Goal: Information Seeking & Learning: Learn about a topic

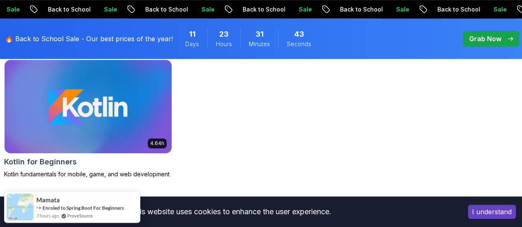
scroll to position [289, 0]
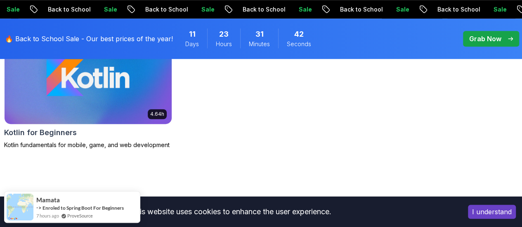
click at [172, 87] on div "4.64h Kotlin for Beginners Kotlin fundamentals for mobile, game, and web develo…" at bounding box center [88, 89] width 168 height 119
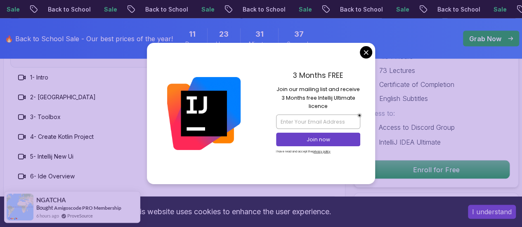
scroll to position [825, 0]
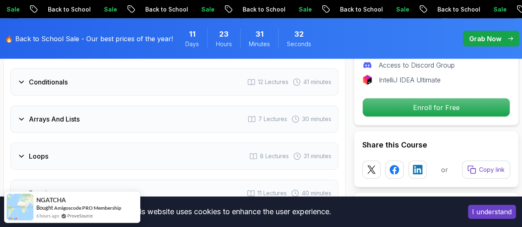
scroll to position [908, 0]
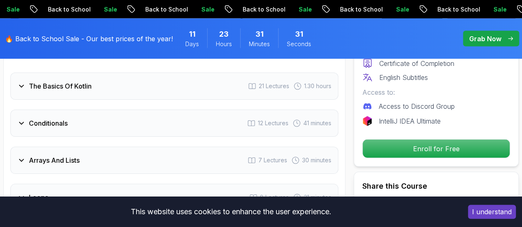
click at [96, 127] on div "Conditionals 12 Lectures 41 minutes" at bounding box center [174, 123] width 328 height 27
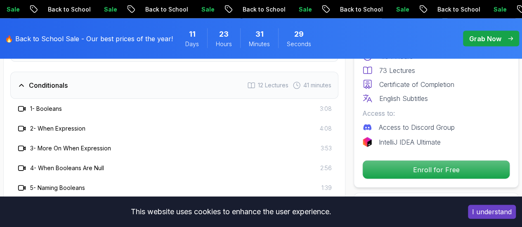
scroll to position [825, 0]
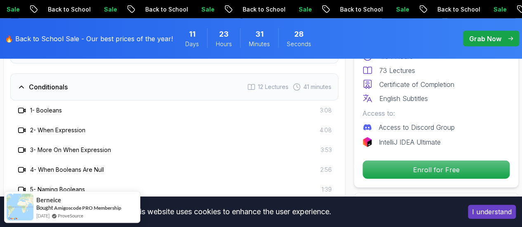
click at [111, 84] on div "Conditionals 12 Lectures 41 minutes" at bounding box center [174, 86] width 328 height 27
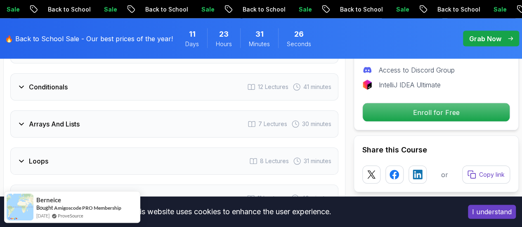
click at [72, 92] on div "Conditionals 12 Lectures 41 minutes" at bounding box center [174, 86] width 328 height 27
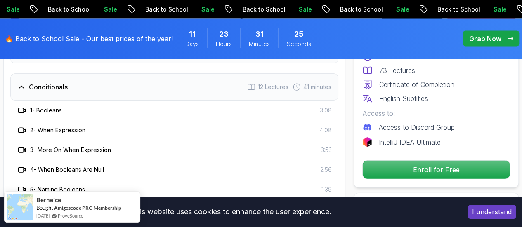
click at [66, 108] on div "1 - Booleans 3:08" at bounding box center [174, 111] width 315 height 10
click at [55, 110] on h3 "1 - Booleans" at bounding box center [46, 110] width 32 height 8
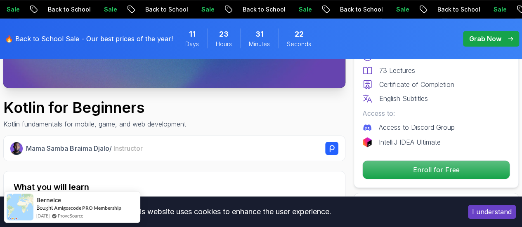
scroll to position [124, 0]
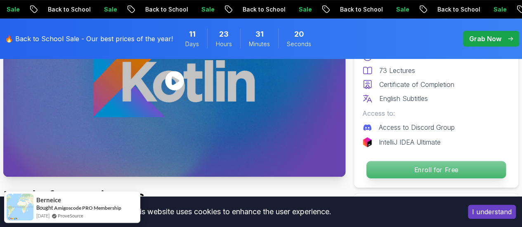
drag, startPoint x: 189, startPoint y: 121, endPoint x: 443, endPoint y: 167, distance: 257.9
click at [443, 167] on p "Enroll for Free" at bounding box center [435, 169] width 139 height 17
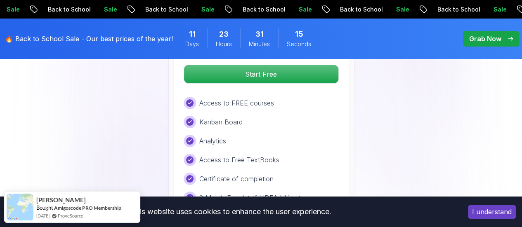
scroll to position [1499, 0]
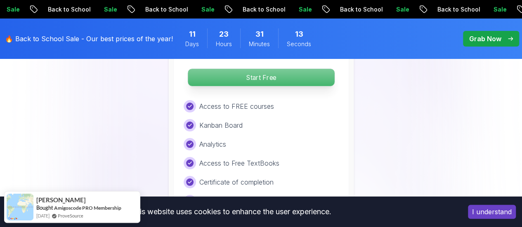
click at [304, 73] on p "Start Free" at bounding box center [261, 77] width 146 height 17
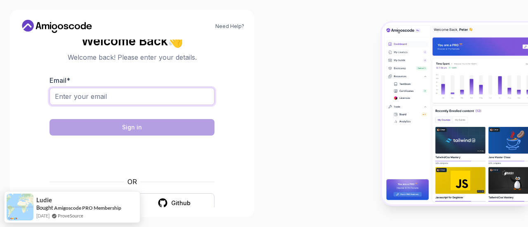
click at [143, 93] on input "Email *" at bounding box center [132, 96] width 165 height 17
type input "[EMAIL_ADDRESS][DOMAIN_NAME]"
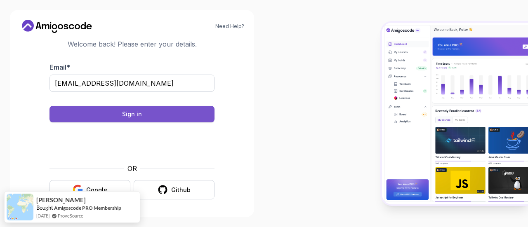
click at [173, 116] on button "Sign in" at bounding box center [132, 114] width 165 height 17
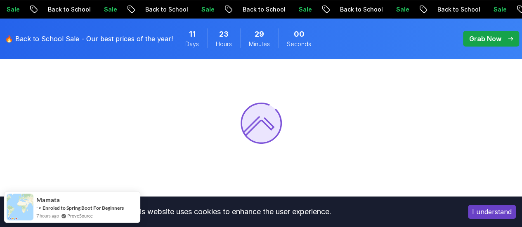
scroll to position [83, 0]
click at [507, 212] on button "I understand" at bounding box center [492, 212] width 48 height 14
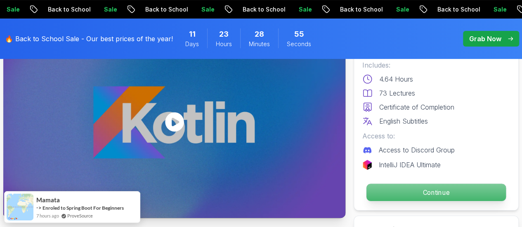
click at [466, 186] on p "Continue" at bounding box center [435, 192] width 139 height 17
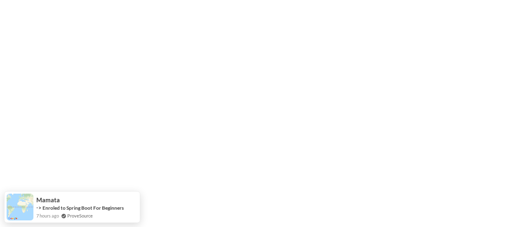
click at [460, 0] on html "Mamata -> Enroled to Spring Boot For Beginners 7 hours ago ProveSource" at bounding box center [264, 0] width 528 height 0
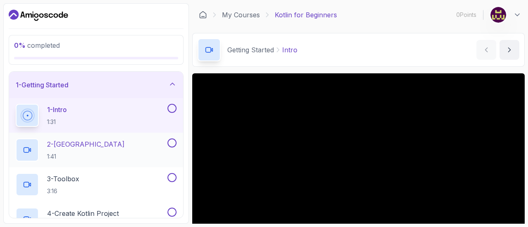
click at [134, 144] on div "2 - [GEOGRAPHIC_DATA] 1:41" at bounding box center [91, 150] width 150 height 23
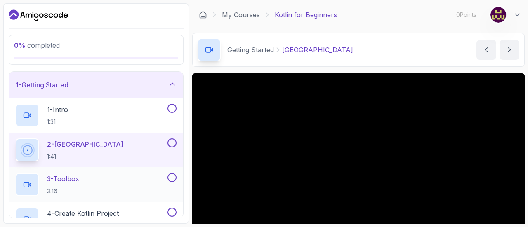
click at [144, 181] on div "3 - Toolbox 3:16" at bounding box center [91, 184] width 150 height 23
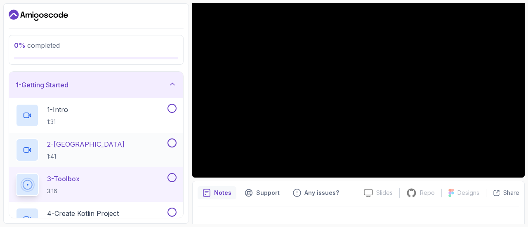
scroll to position [41, 0]
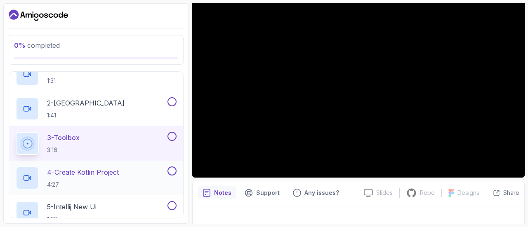
click at [126, 188] on div "4 - Create Kotlin Project 4:27" at bounding box center [91, 178] width 150 height 23
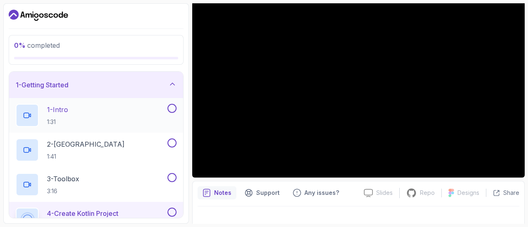
click at [170, 108] on button at bounding box center [171, 108] width 9 height 9
click at [172, 146] on button at bounding box center [171, 143] width 9 height 9
click at [170, 178] on button at bounding box center [171, 177] width 9 height 9
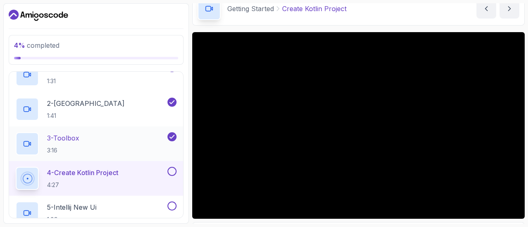
scroll to position [82, 0]
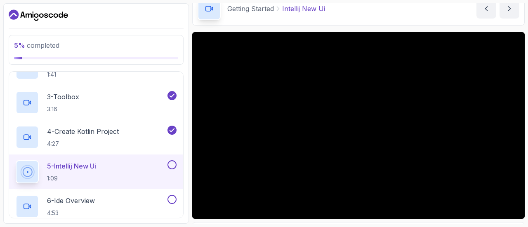
click at [171, 165] on button at bounding box center [171, 164] width 9 height 9
click at [103, 201] on div "6 - Ide Overview 4:53" at bounding box center [91, 206] width 150 height 23
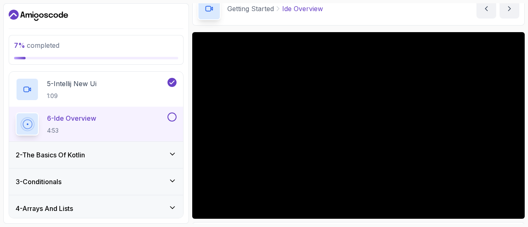
click at [137, 159] on div "2 - The Basics Of Kotlin" at bounding box center [96, 155] width 161 height 10
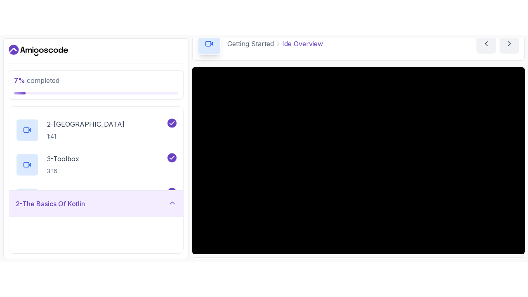
scroll to position [39, 0]
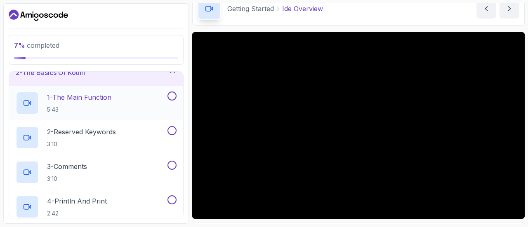
click at [104, 100] on p "1 - The Main Function" at bounding box center [79, 97] width 64 height 10
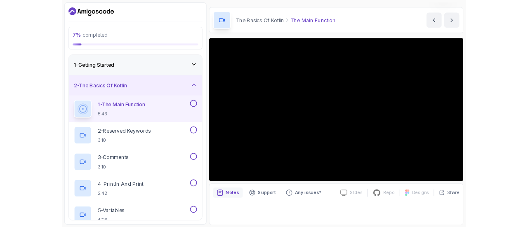
scroll to position [41, 0]
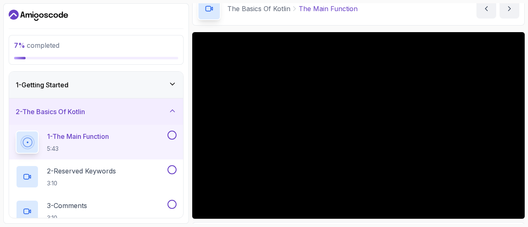
click at [172, 135] on button at bounding box center [171, 135] width 9 height 9
click at [110, 169] on p "2 - Reserved Keywords" at bounding box center [81, 171] width 69 height 10
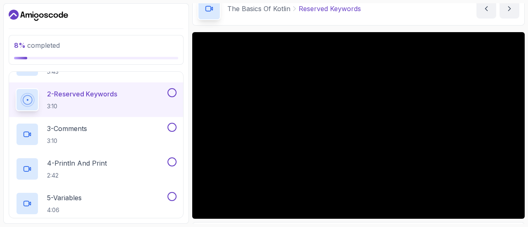
scroll to position [124, 0]
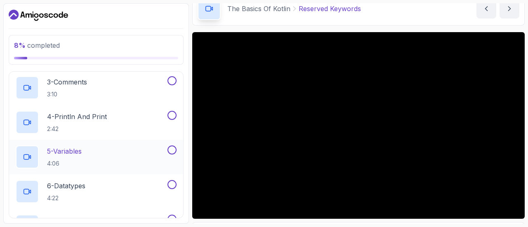
click at [91, 164] on div "5 - Variables 4:06" at bounding box center [91, 157] width 150 height 23
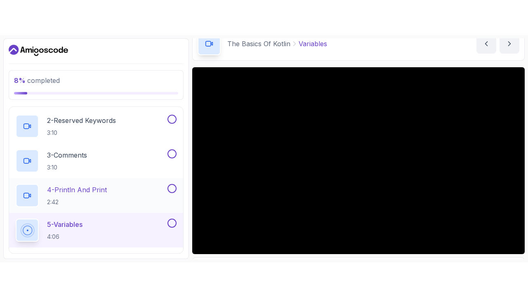
scroll to position [85, 0]
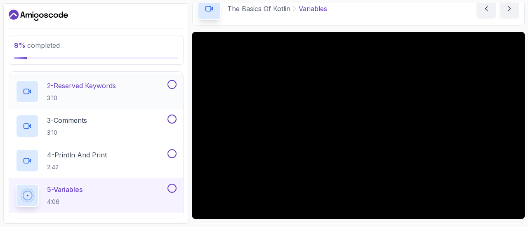
click at [116, 95] on p "3:10" at bounding box center [81, 98] width 69 height 8
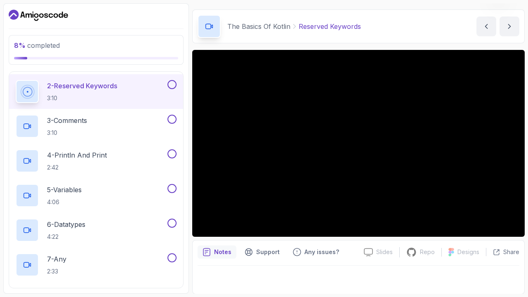
scroll to position [41, 0]
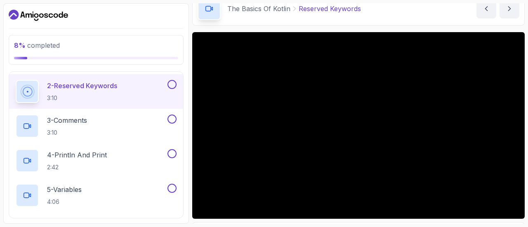
click at [175, 85] on button at bounding box center [171, 84] width 9 height 9
click at [152, 118] on div "3 - Comments 3:10" at bounding box center [91, 126] width 150 height 23
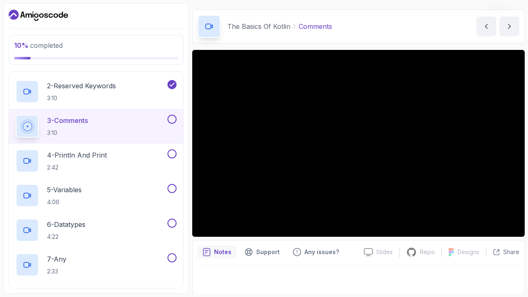
scroll to position [41, 0]
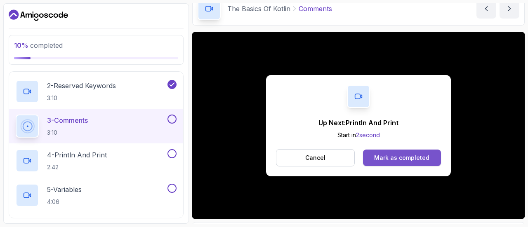
click at [386, 160] on div "Mark as completed" at bounding box center [401, 158] width 55 height 8
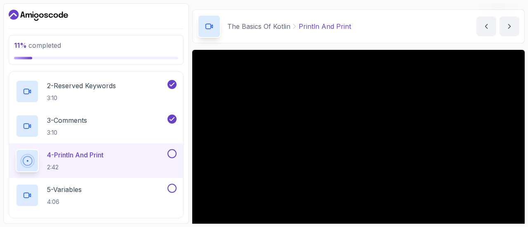
scroll to position [41, 0]
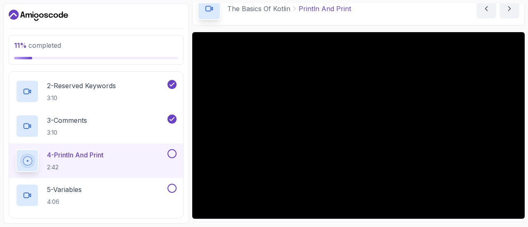
click at [171, 155] on button at bounding box center [171, 153] width 9 height 9
click at [109, 194] on div "5 - Variables 4:06" at bounding box center [91, 195] width 150 height 23
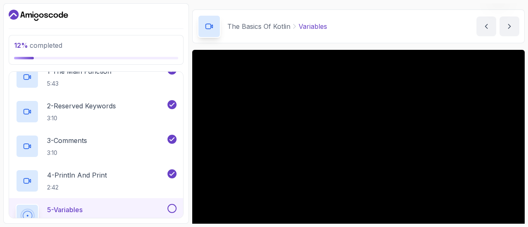
scroll to position [57, 0]
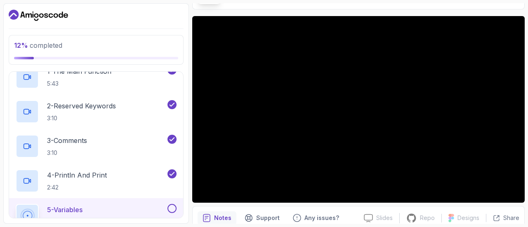
click at [171, 212] on button at bounding box center [171, 208] width 9 height 9
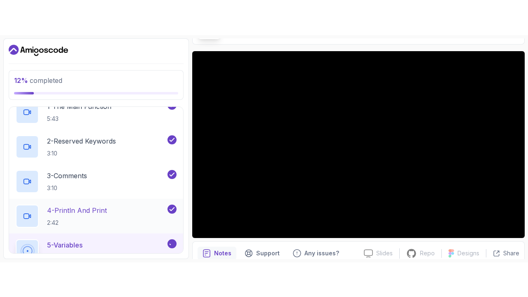
scroll to position [106, 0]
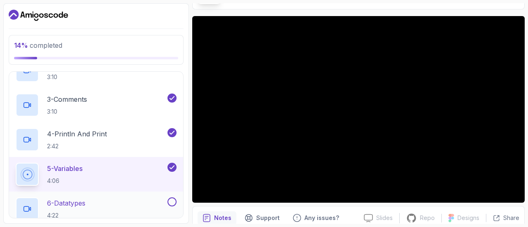
click at [130, 207] on div "6 - Datatypes 4:22" at bounding box center [91, 209] width 150 height 23
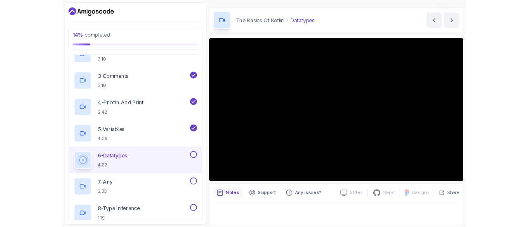
scroll to position [57, 0]
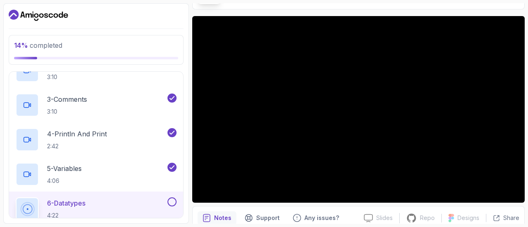
click at [174, 201] on button at bounding box center [171, 202] width 9 height 9
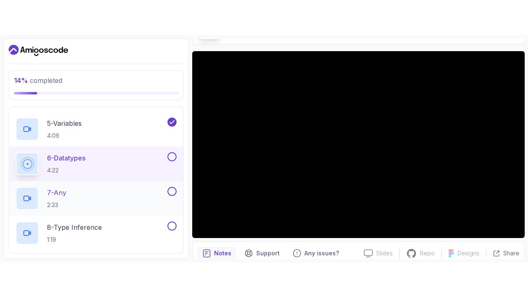
scroll to position [189, 0]
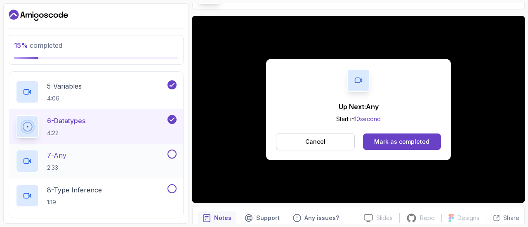
click at [138, 151] on div "7 - Any 2:33" at bounding box center [91, 161] width 150 height 23
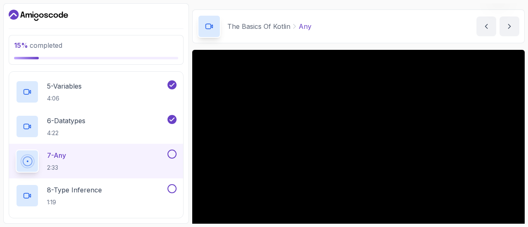
scroll to position [57, 0]
